Goal: Task Accomplishment & Management: Complete application form

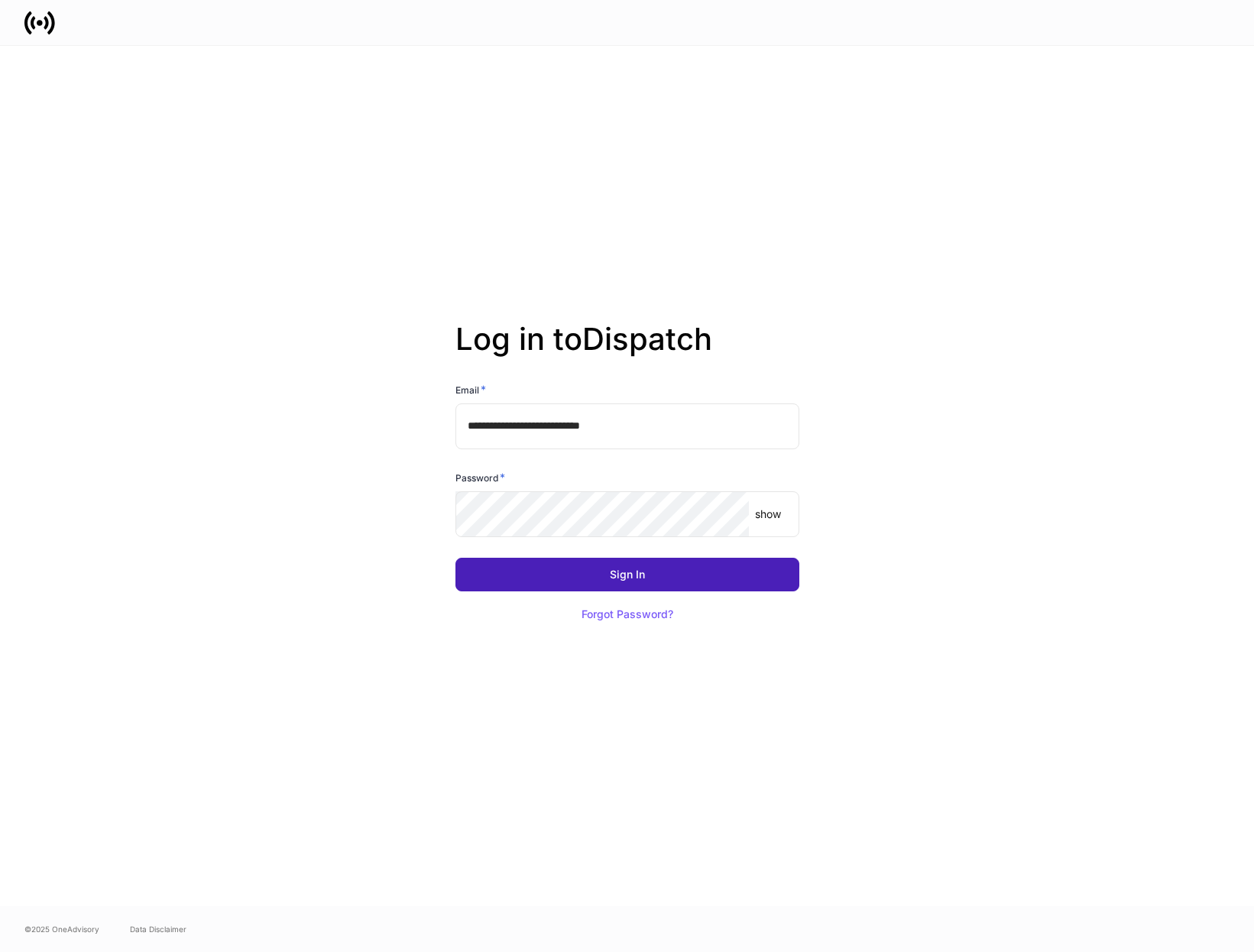
click at [610, 578] on div "Sign In" at bounding box center [627, 575] width 35 height 11
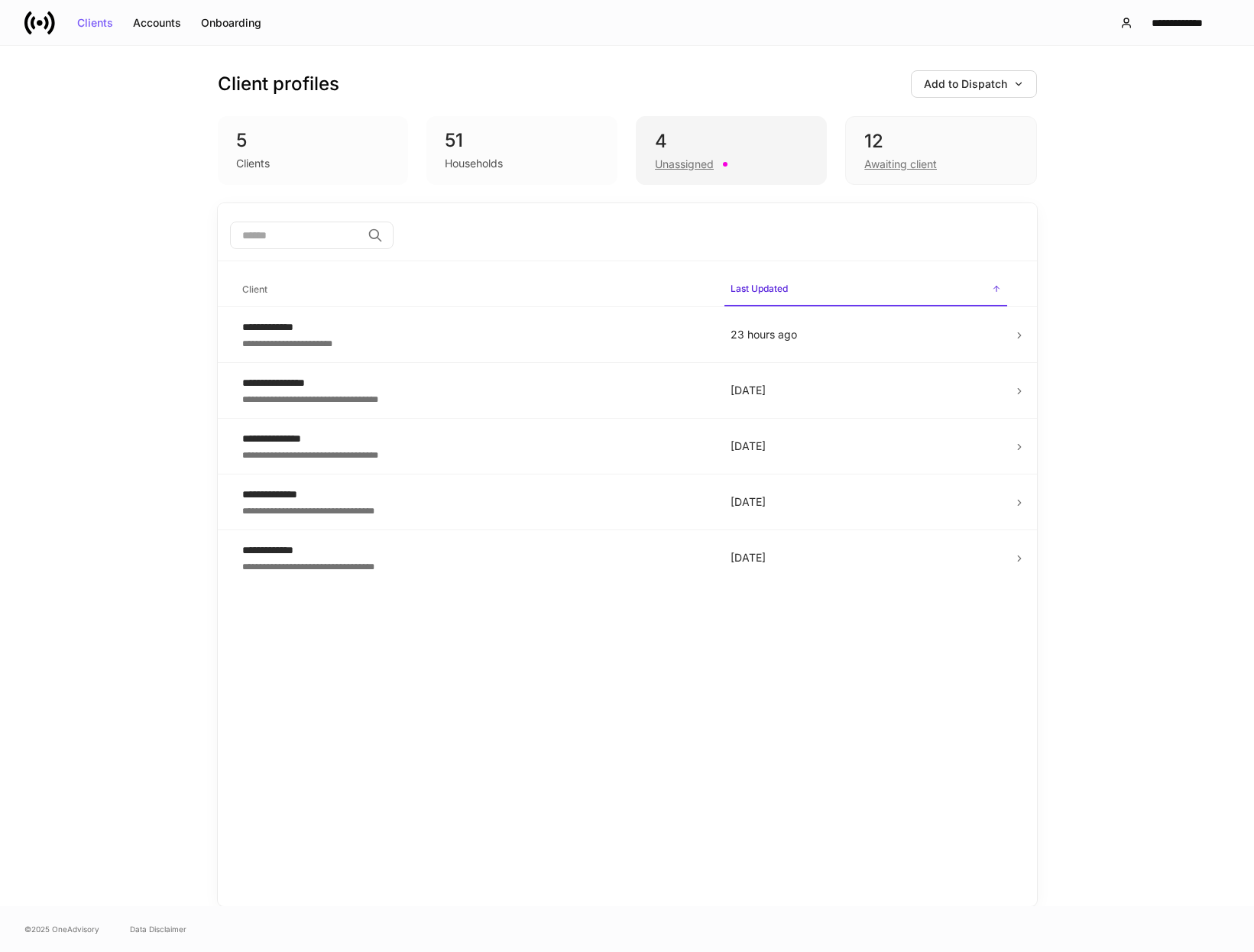
click at [682, 165] on div "Unassigned" at bounding box center [684, 164] width 59 height 15
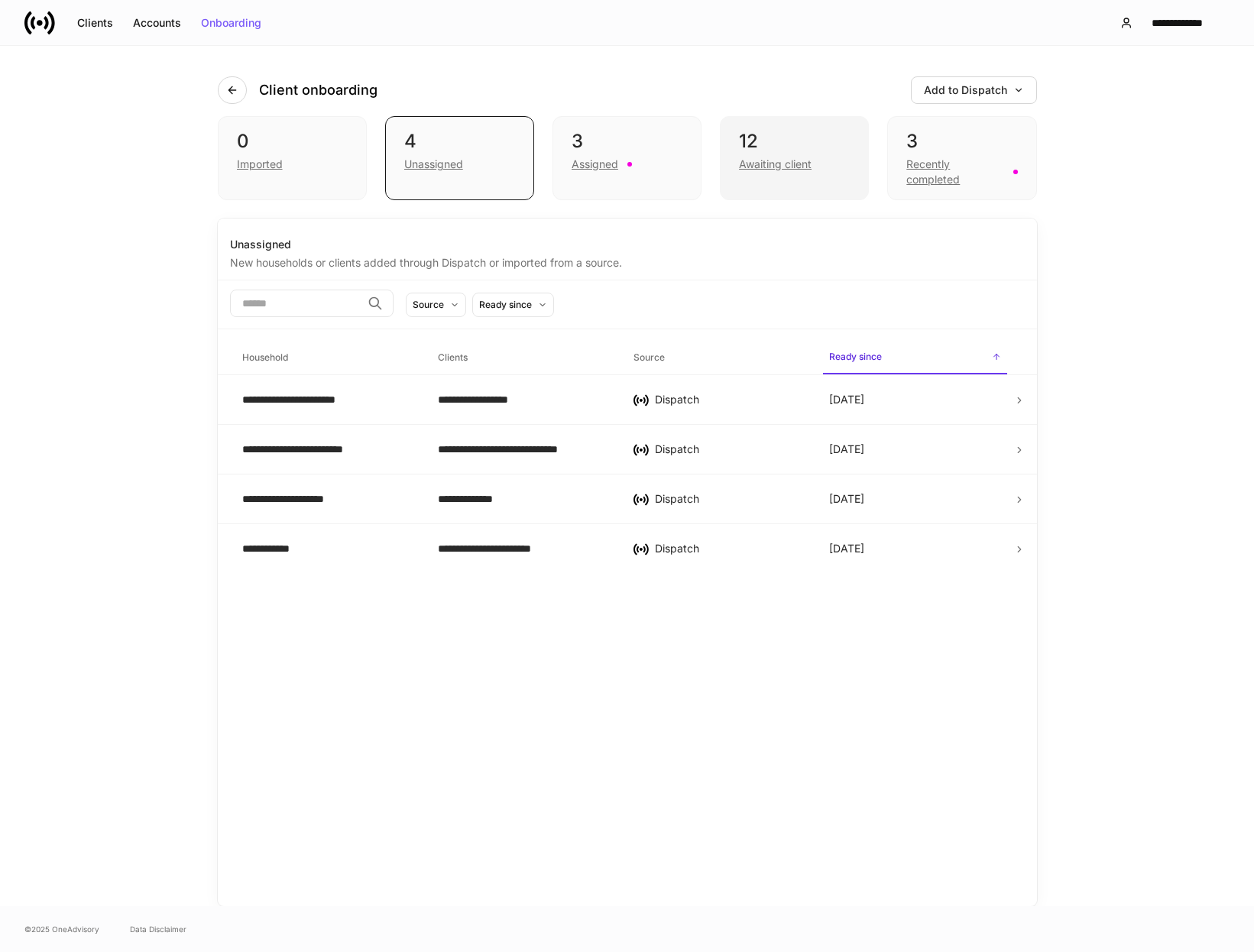
click at [791, 164] on div "Awaiting client" at bounding box center [775, 164] width 72 height 15
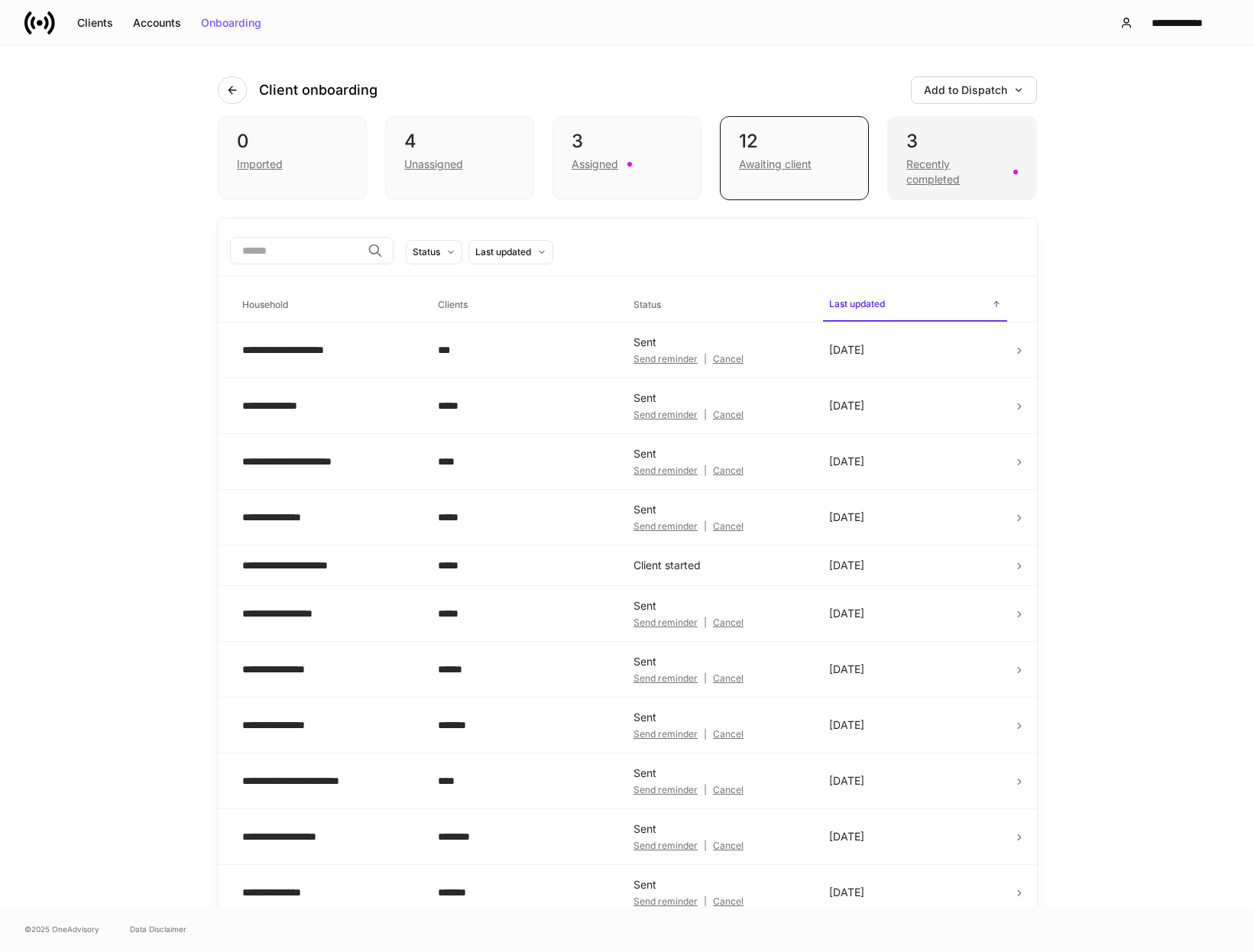
click at [936, 175] on div "Recently completed" at bounding box center [955, 172] width 97 height 30
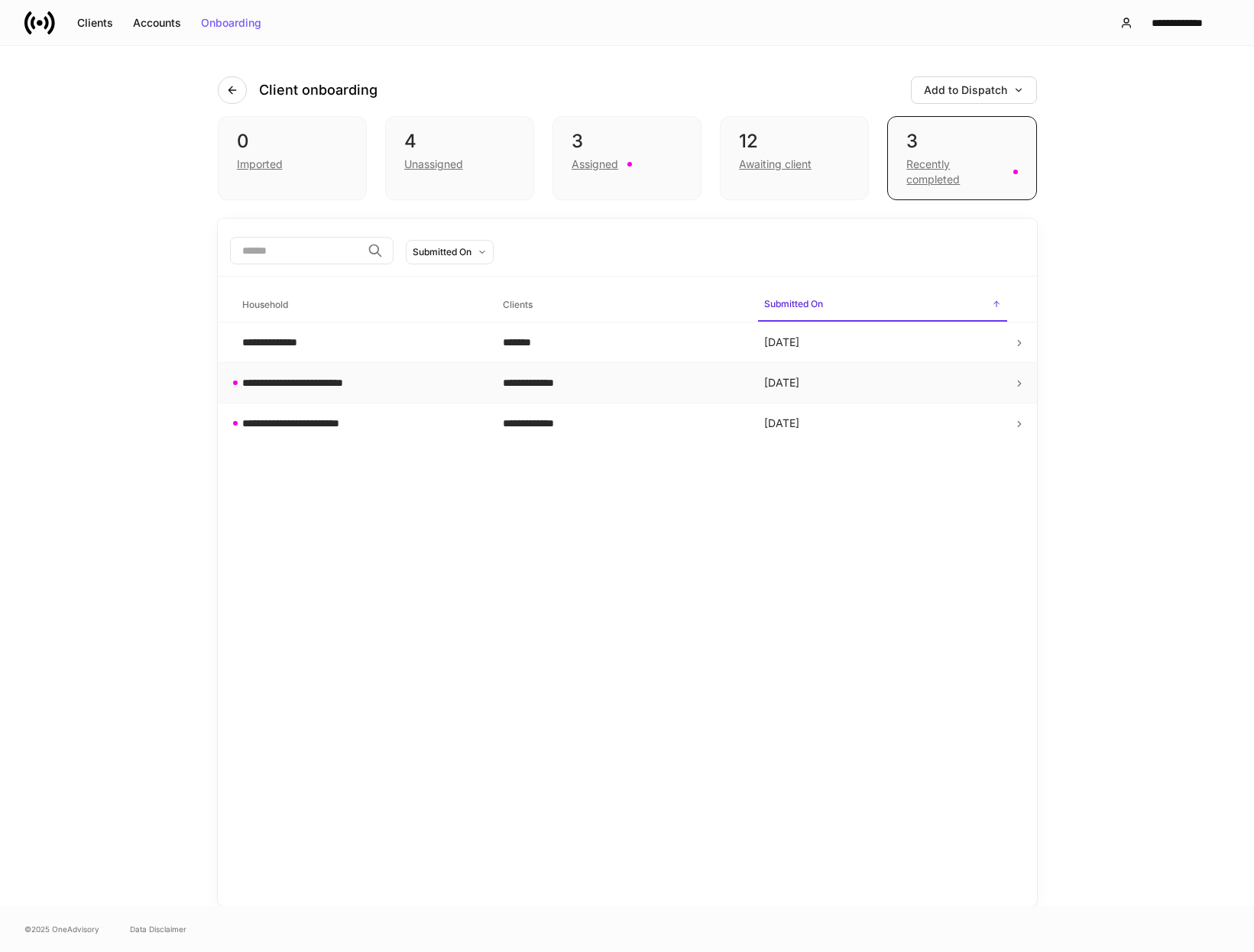
click at [360, 386] on div "**********" at bounding box center [313, 383] width 142 height 15
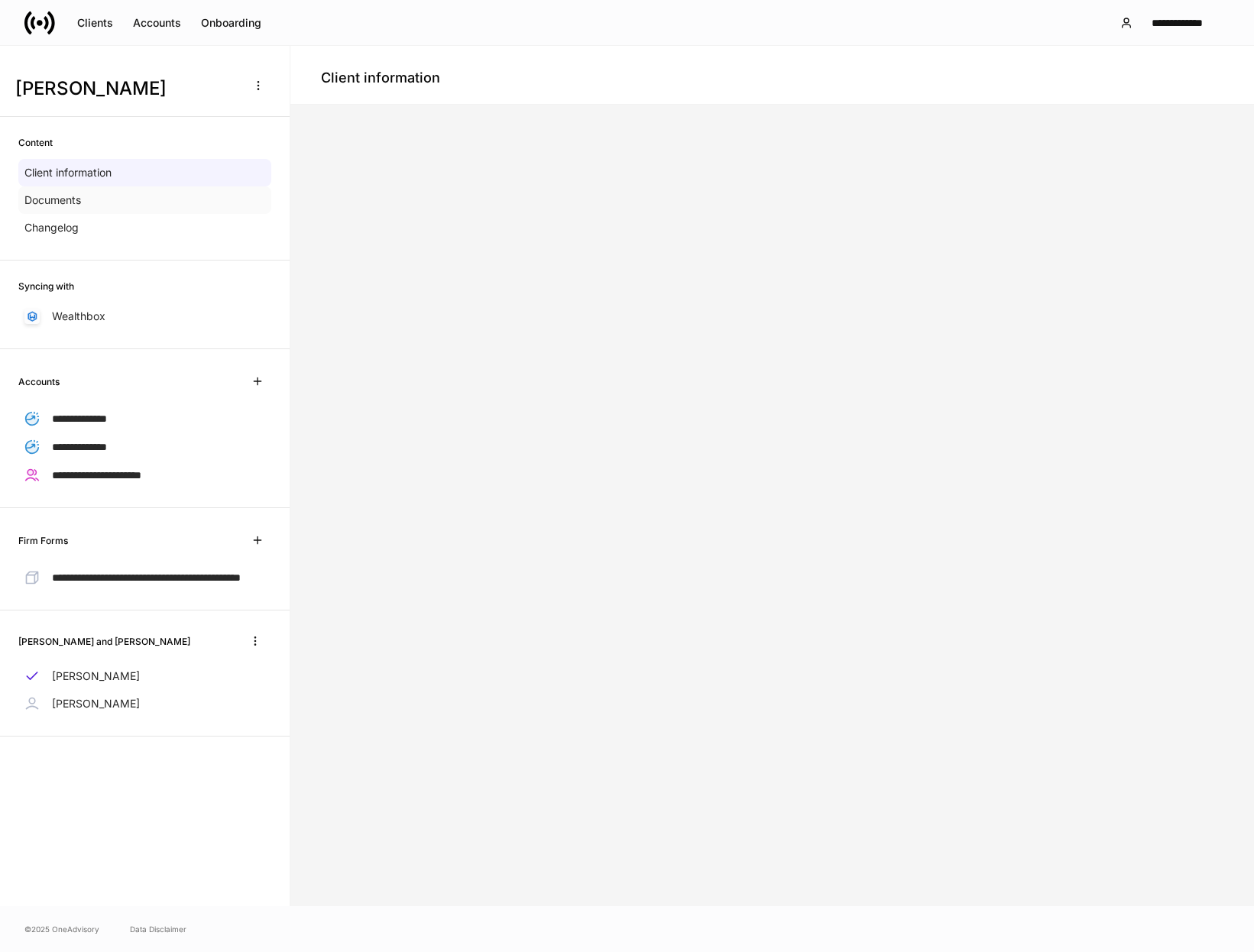
click at [66, 199] on p "Documents" at bounding box center [52, 199] width 56 height 15
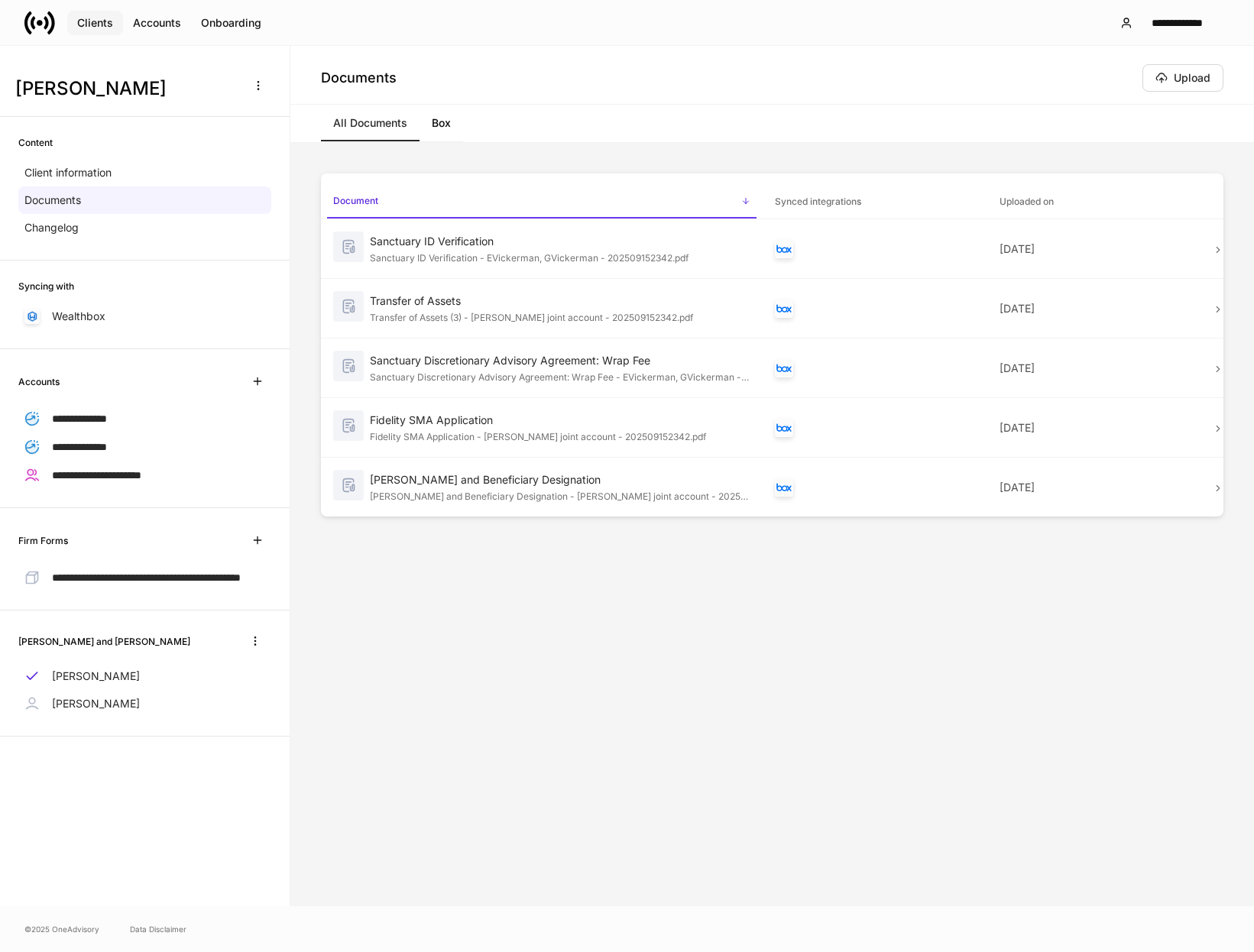
click at [101, 25] on div "Clients" at bounding box center [95, 23] width 36 height 11
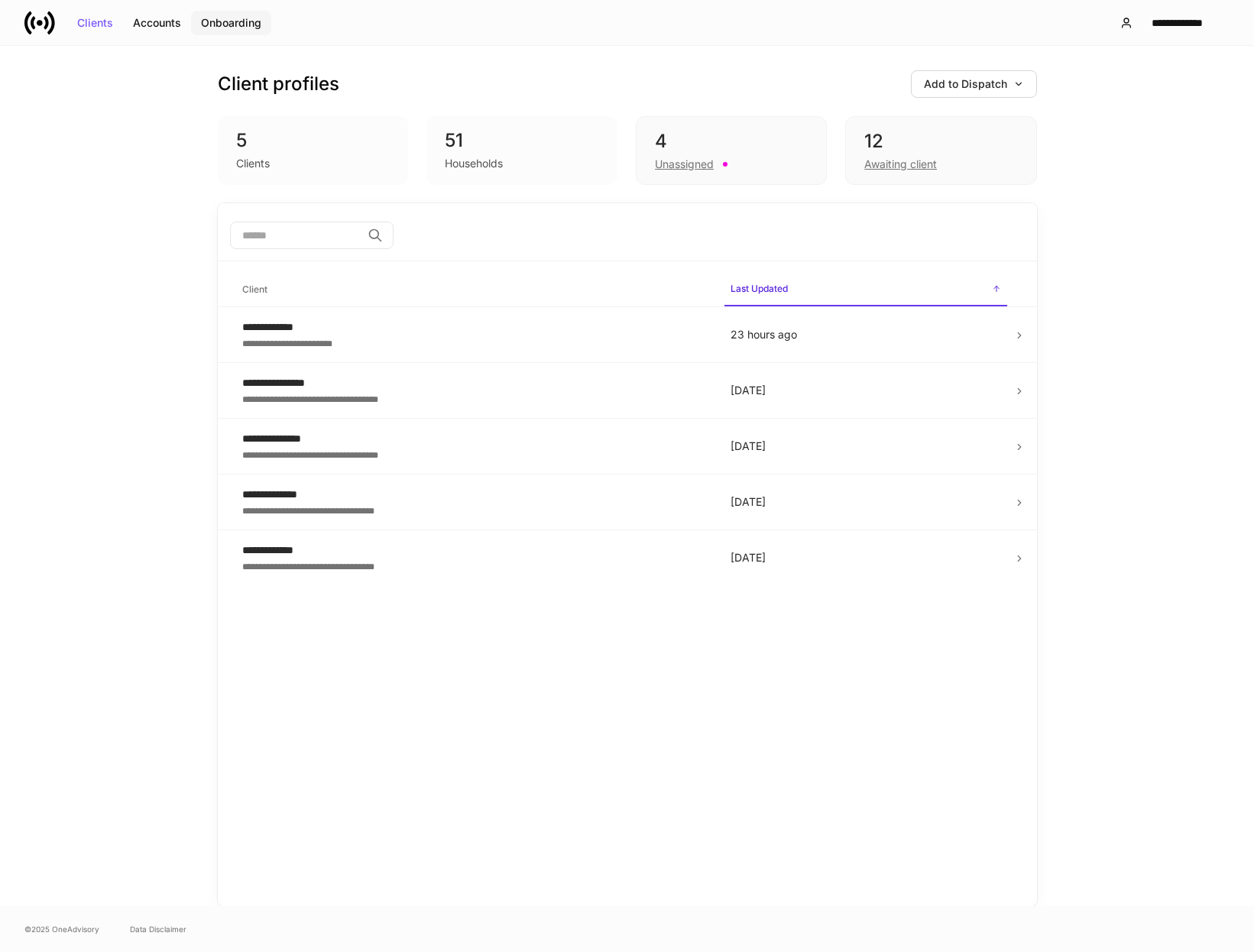
click at [249, 22] on div "Onboarding" at bounding box center [231, 23] width 61 height 11
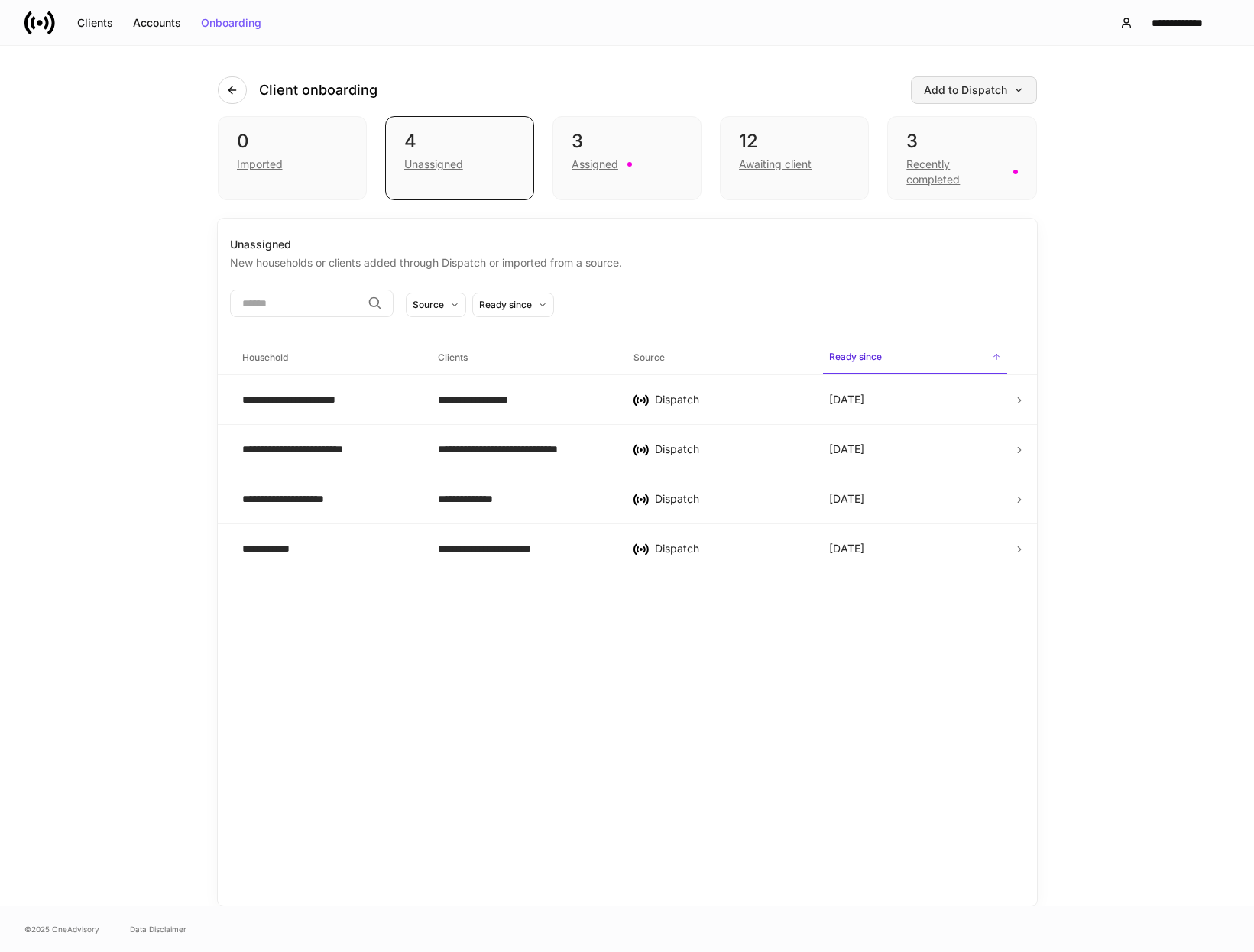
click at [977, 85] on div "Add to Dispatch" at bounding box center [973, 90] width 100 height 11
click at [918, 137] on div "Add clients manually" at bounding box center [938, 133] width 104 height 15
